Goal: Task Accomplishment & Management: Use online tool/utility

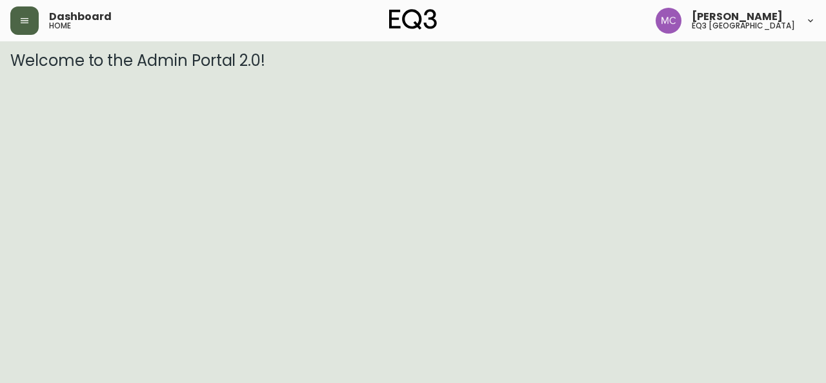
click at [20, 22] on icon "button" at bounding box center [24, 20] width 10 height 10
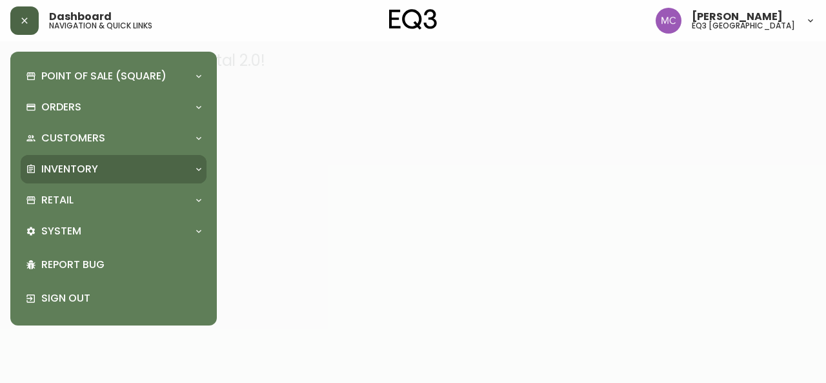
click at [85, 174] on p "Inventory" at bounding box center [69, 169] width 57 height 14
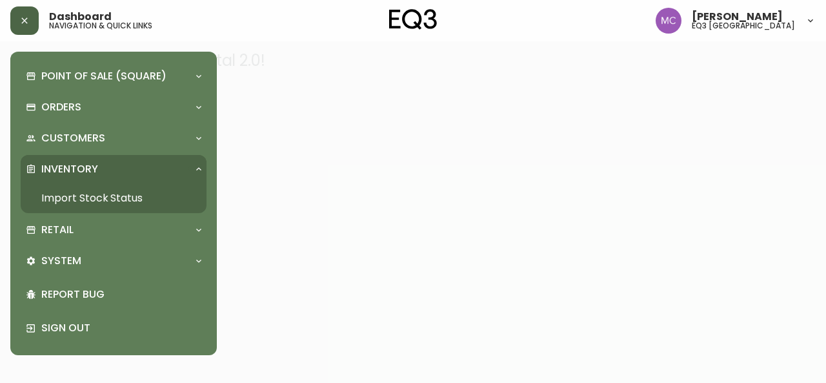
click at [85, 186] on link "Import Stock Status" at bounding box center [114, 198] width 186 height 30
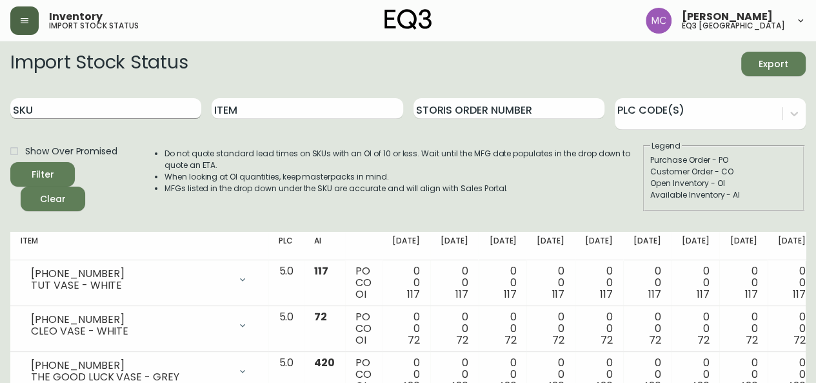
click at [82, 103] on input "SKU" at bounding box center [105, 108] width 191 height 21
paste input "[PHONE_NUMBER]"
type input "[PHONE_NUMBER]"
click at [10, 162] on button "Filter" at bounding box center [42, 174] width 65 height 25
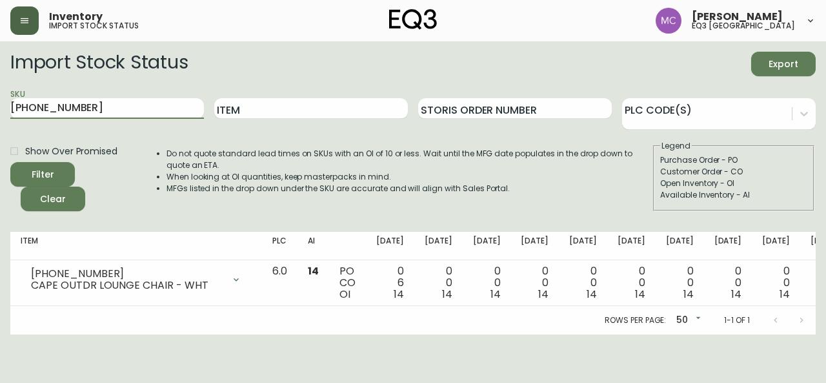
drag, startPoint x: 79, startPoint y: 112, endPoint x: 6, endPoint y: 103, distance: 72.8
click at [6, 103] on main "Import Stock Status Export SKU [PHONE_NUMBER] Item Storis Order Number PLC Code…" at bounding box center [413, 187] width 826 height 293
paste input "[PHONE_NUMBER]"
type input "[PHONE_NUMBER]"
click at [10, 162] on button "Filter" at bounding box center [42, 174] width 65 height 25
